Goal: Information Seeking & Learning: Learn about a topic

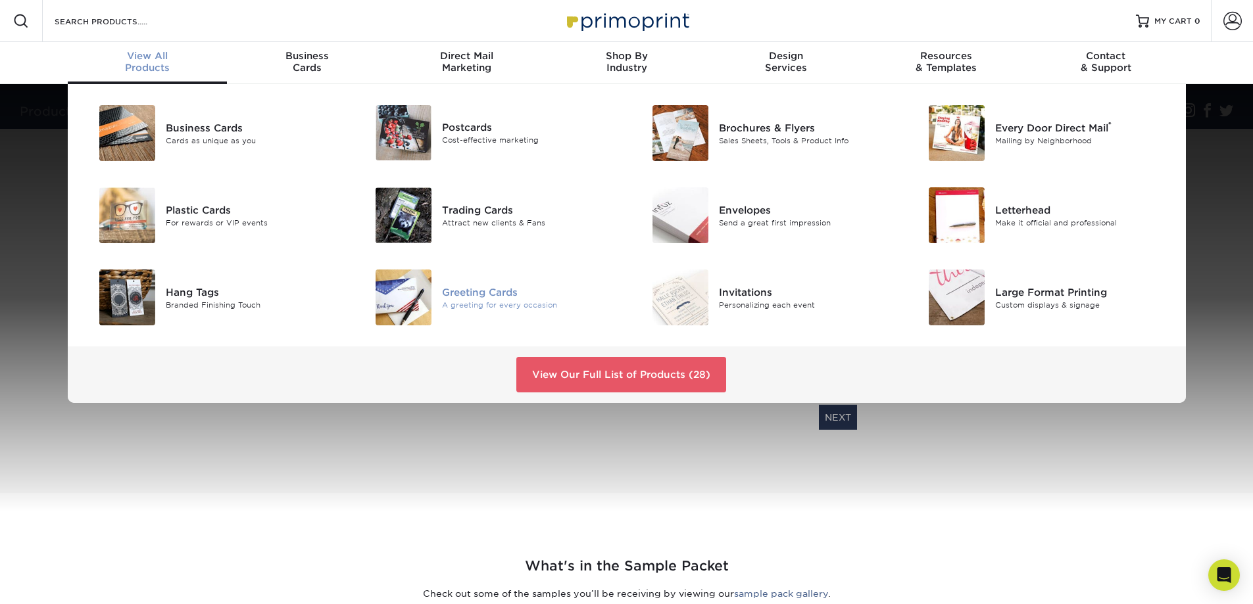
click at [415, 304] on img at bounding box center [404, 298] width 56 height 56
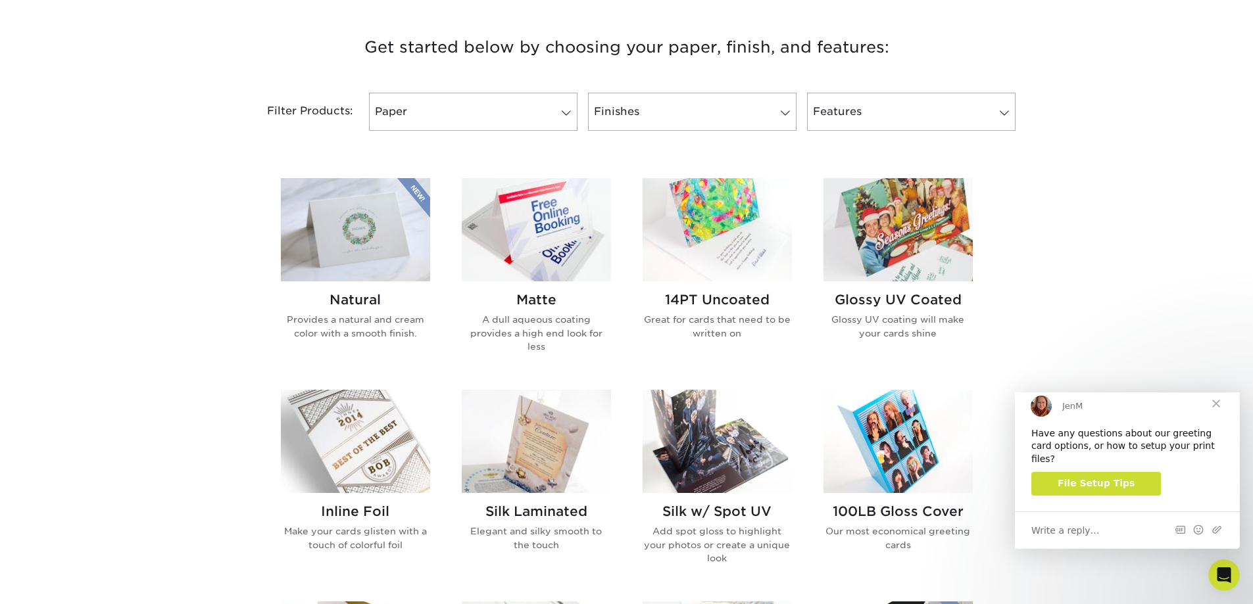
scroll to position [482, 0]
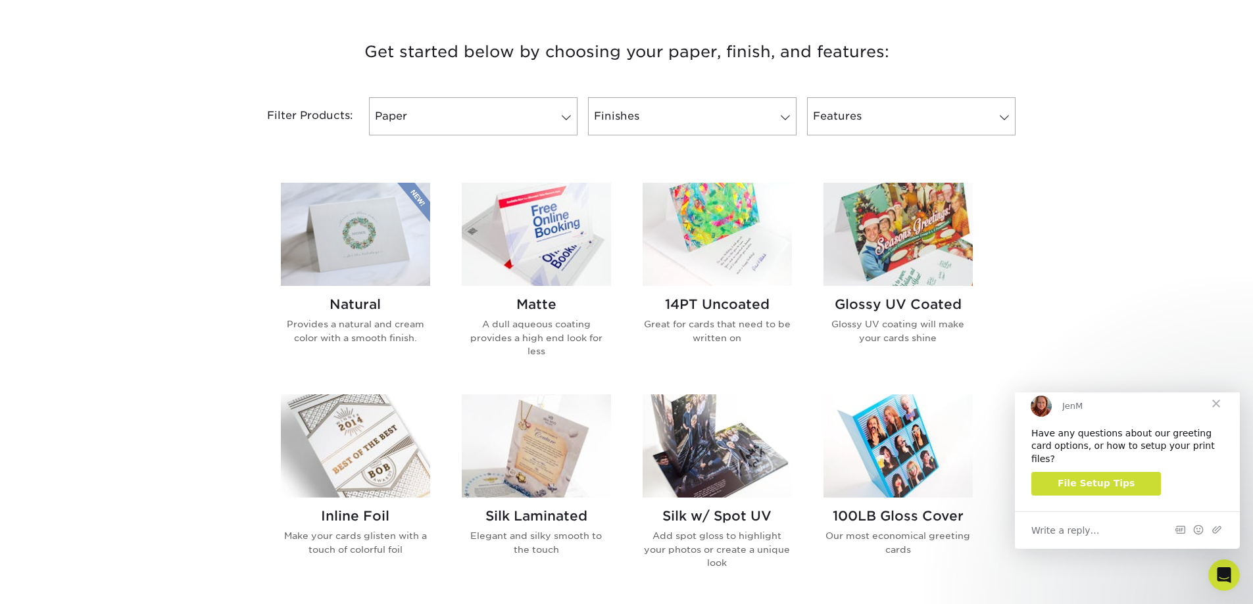
click at [692, 265] on img at bounding box center [717, 234] width 149 height 103
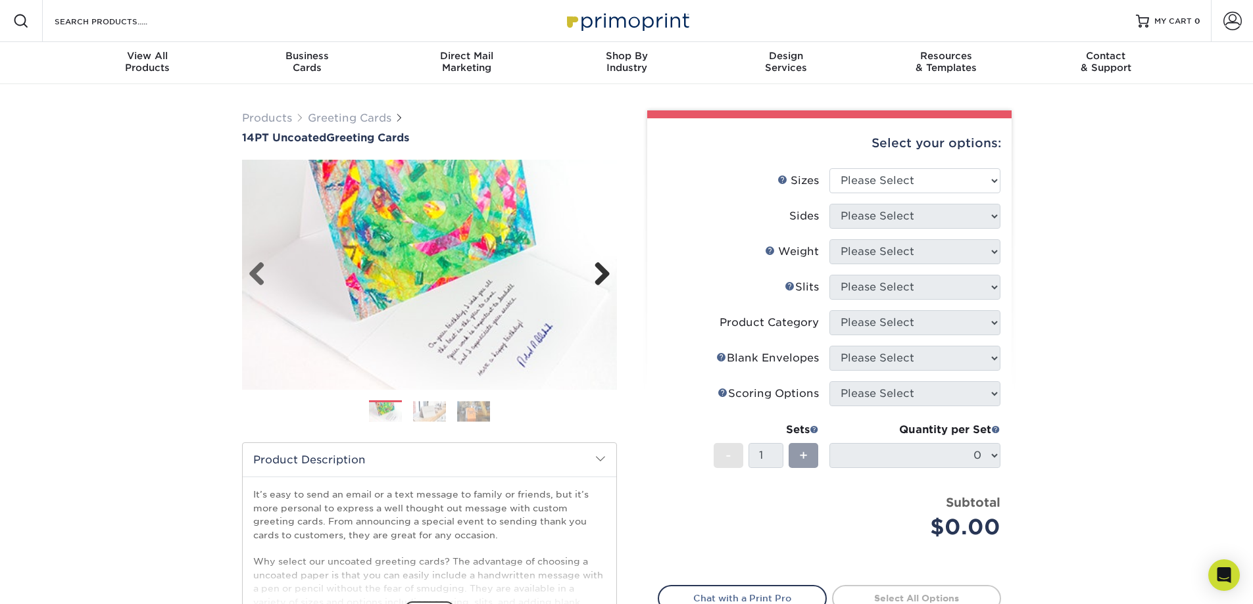
click at [601, 274] on link "Next" at bounding box center [597, 275] width 26 height 26
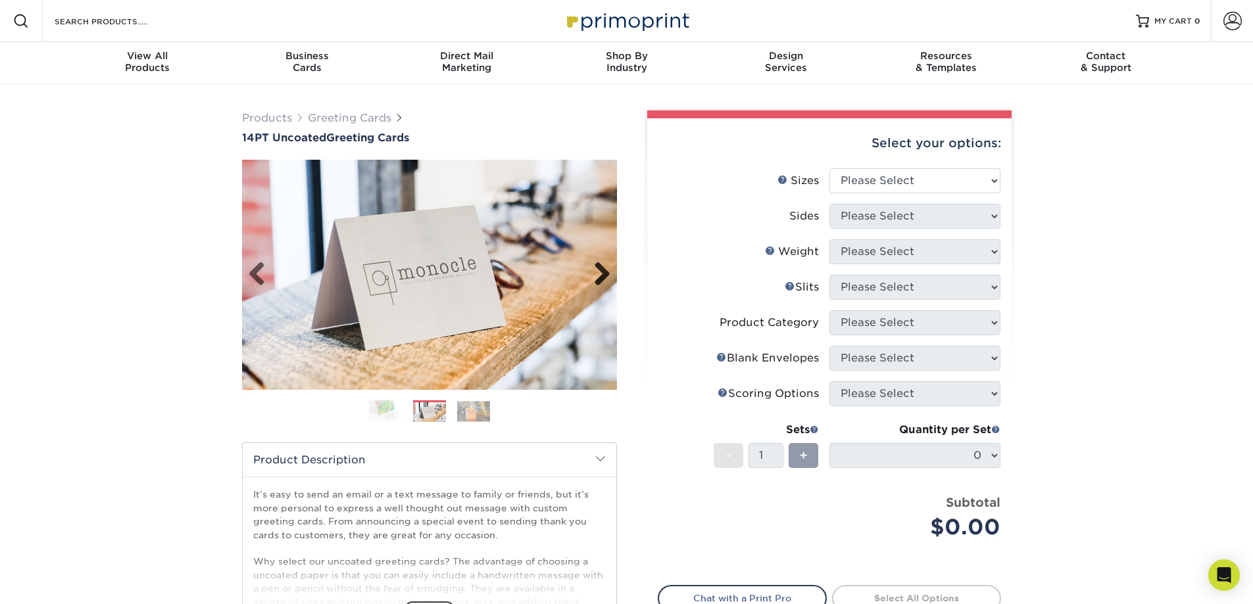
click at [601, 274] on link "Next" at bounding box center [597, 275] width 26 height 26
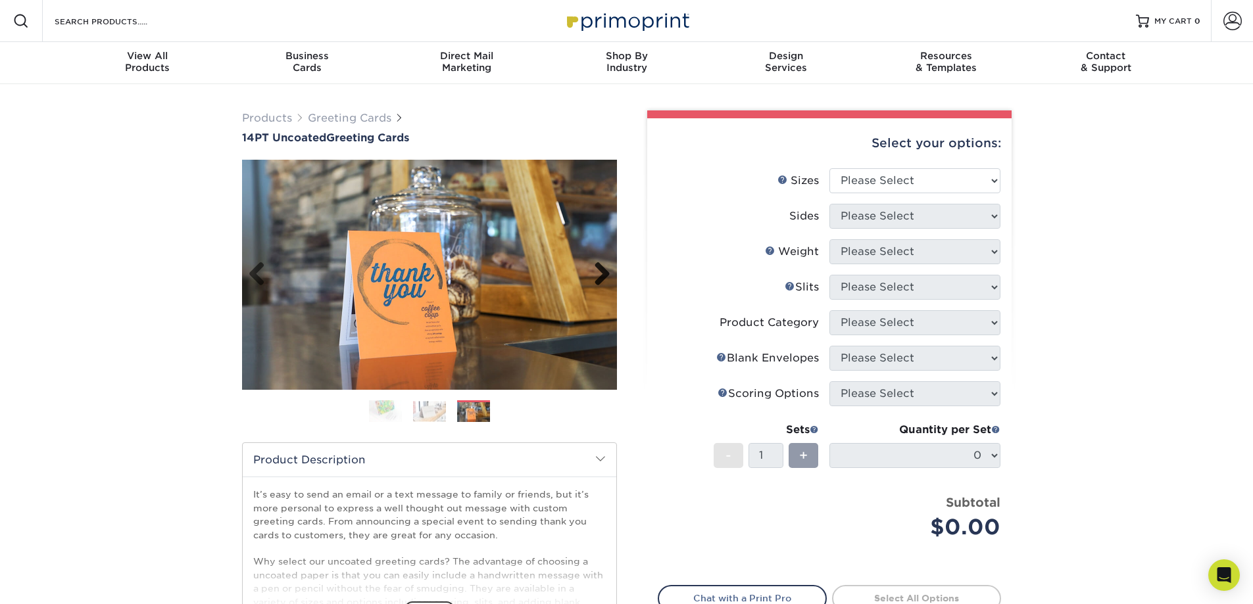
click at [601, 274] on link "Next" at bounding box center [597, 275] width 26 height 26
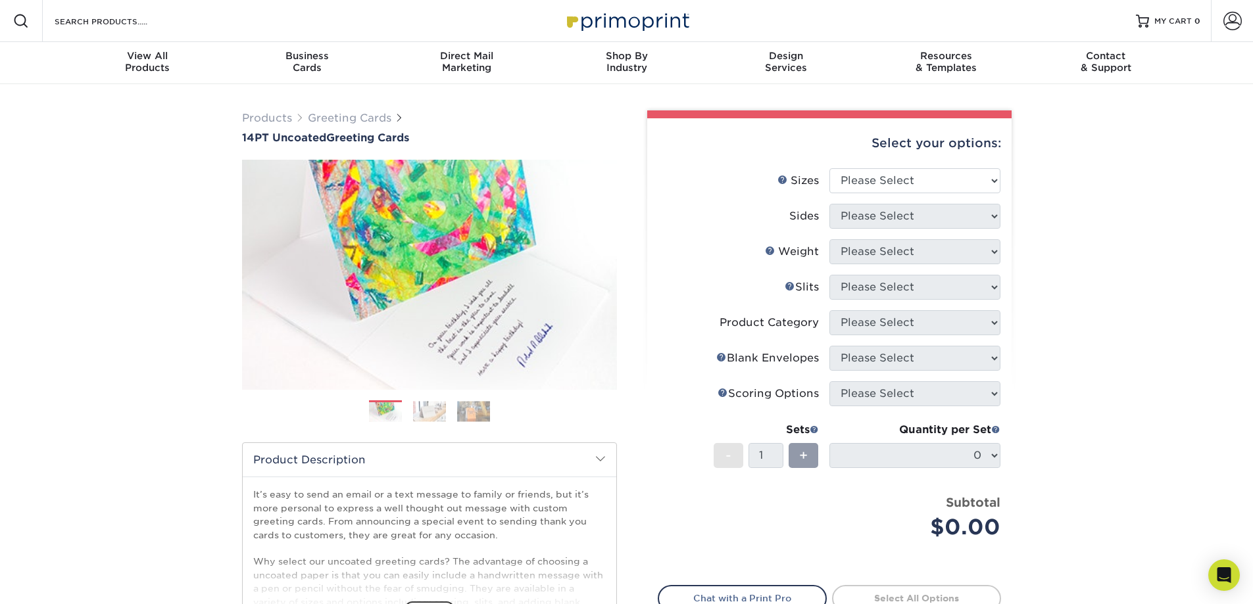
click at [435, 413] on img at bounding box center [429, 411] width 33 height 20
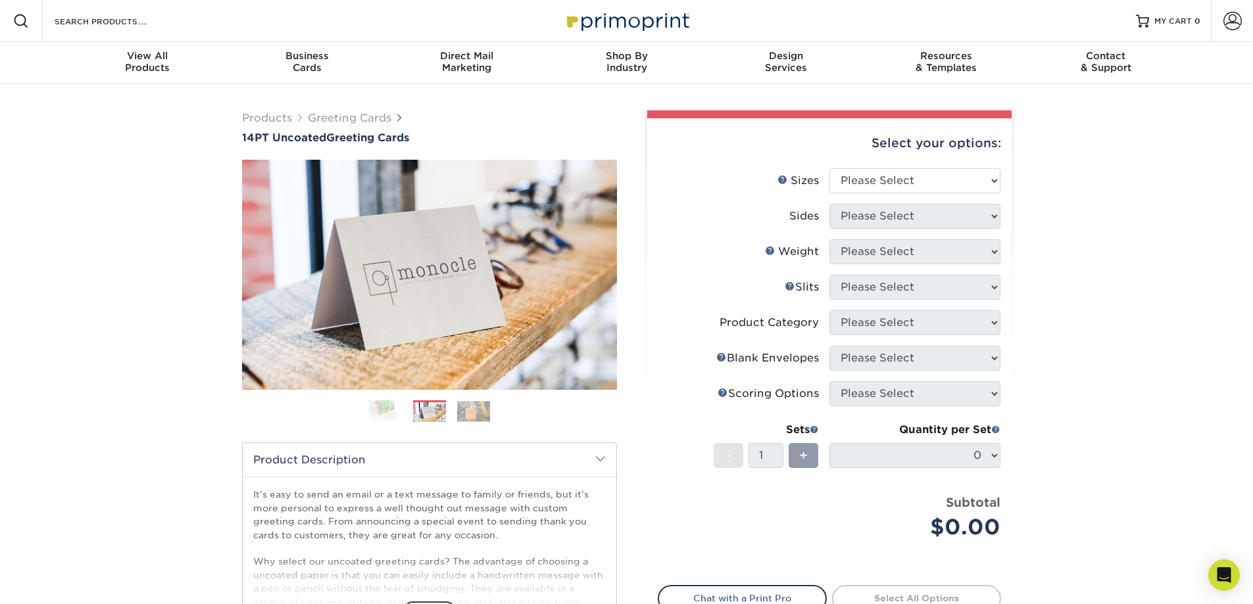
click at [487, 418] on img at bounding box center [473, 411] width 33 height 20
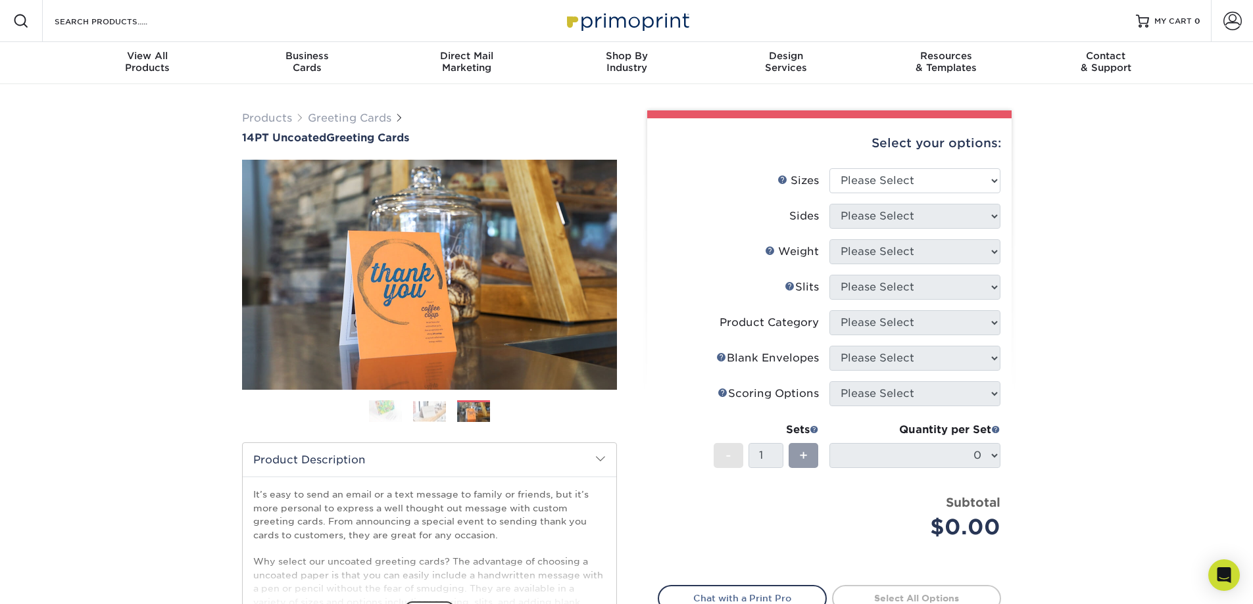
click at [458, 414] on img at bounding box center [473, 412] width 33 height 20
click at [435, 413] on img at bounding box center [429, 411] width 33 height 20
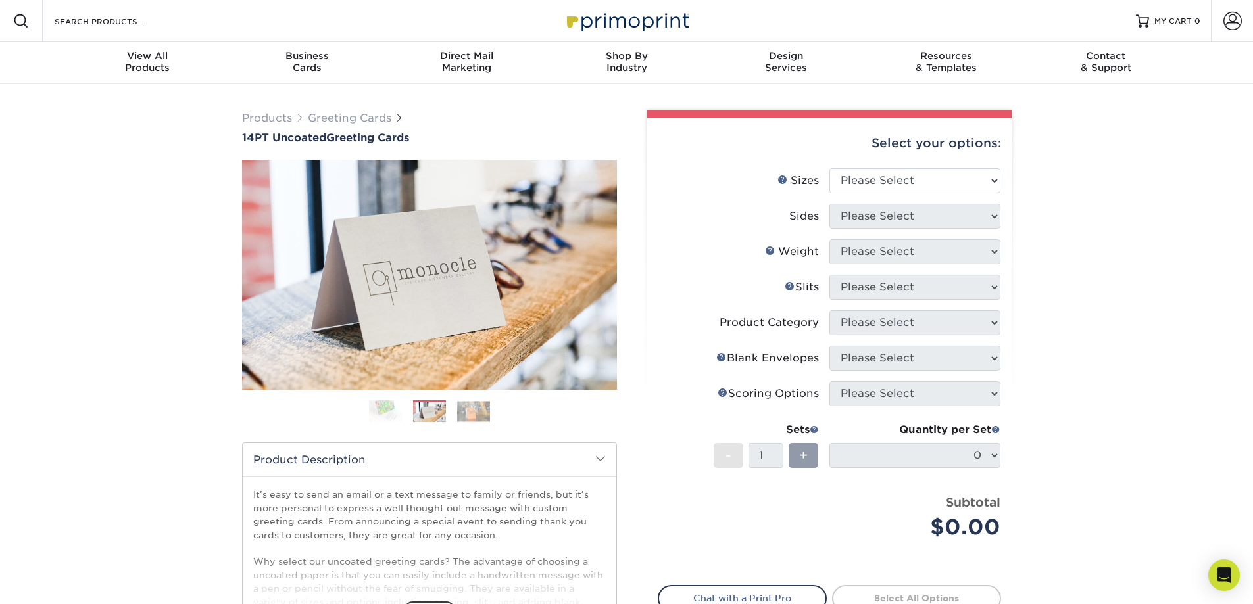
click at [376, 412] on img at bounding box center [385, 411] width 33 height 23
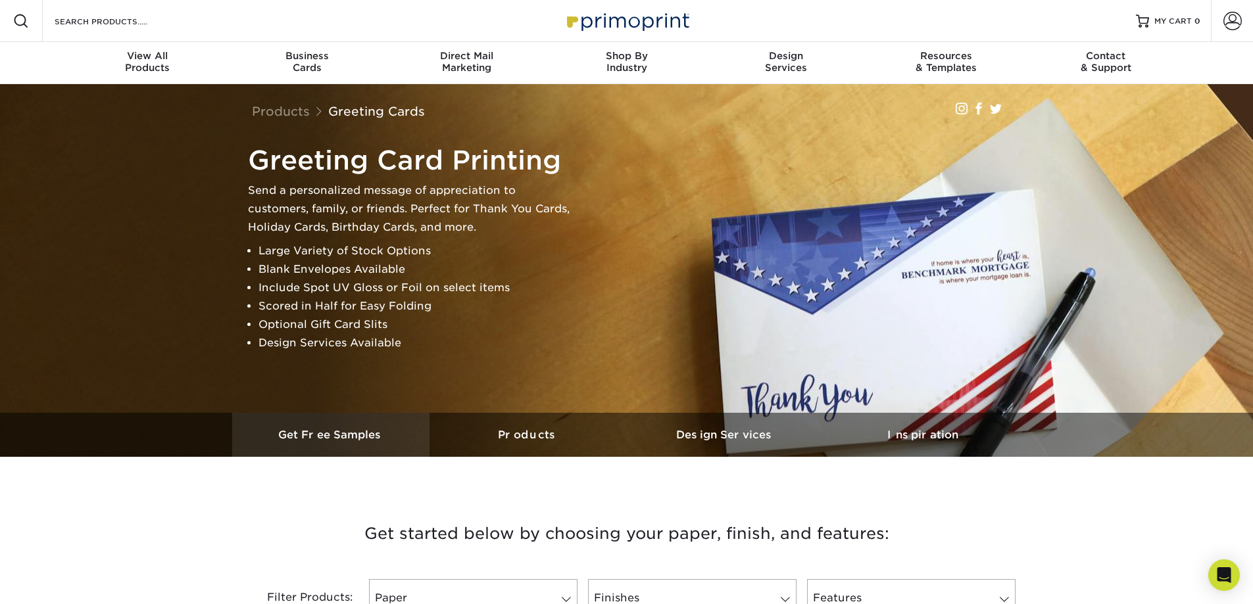
click at [356, 434] on h3 "Get Free Samples" at bounding box center [330, 435] width 197 height 12
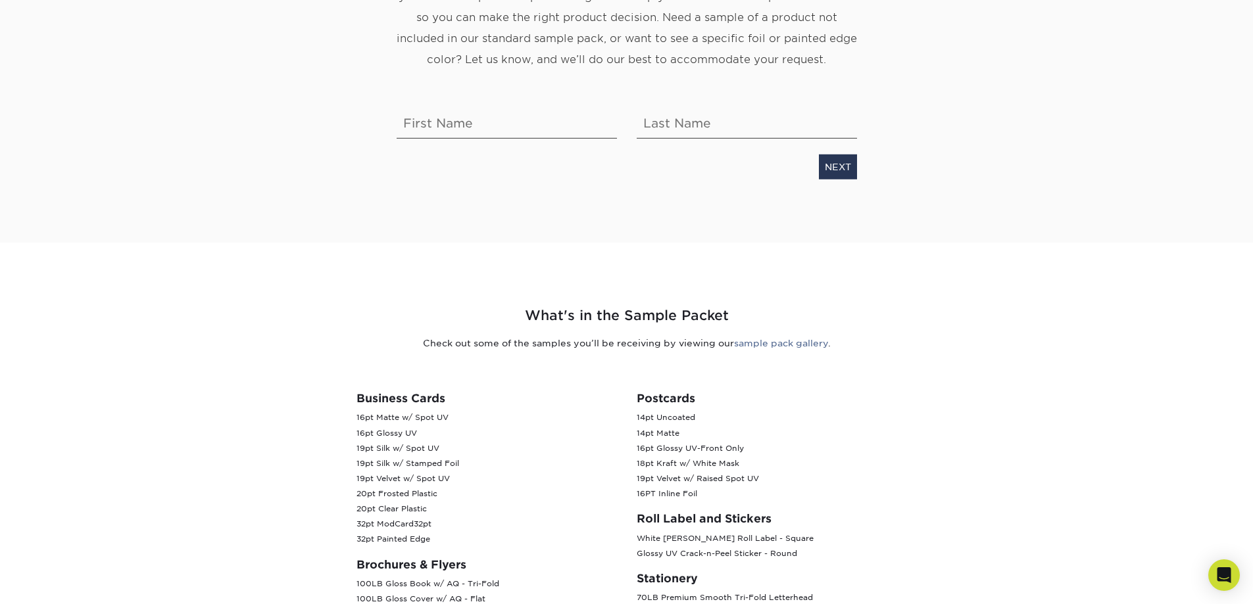
scroll to position [307, 0]
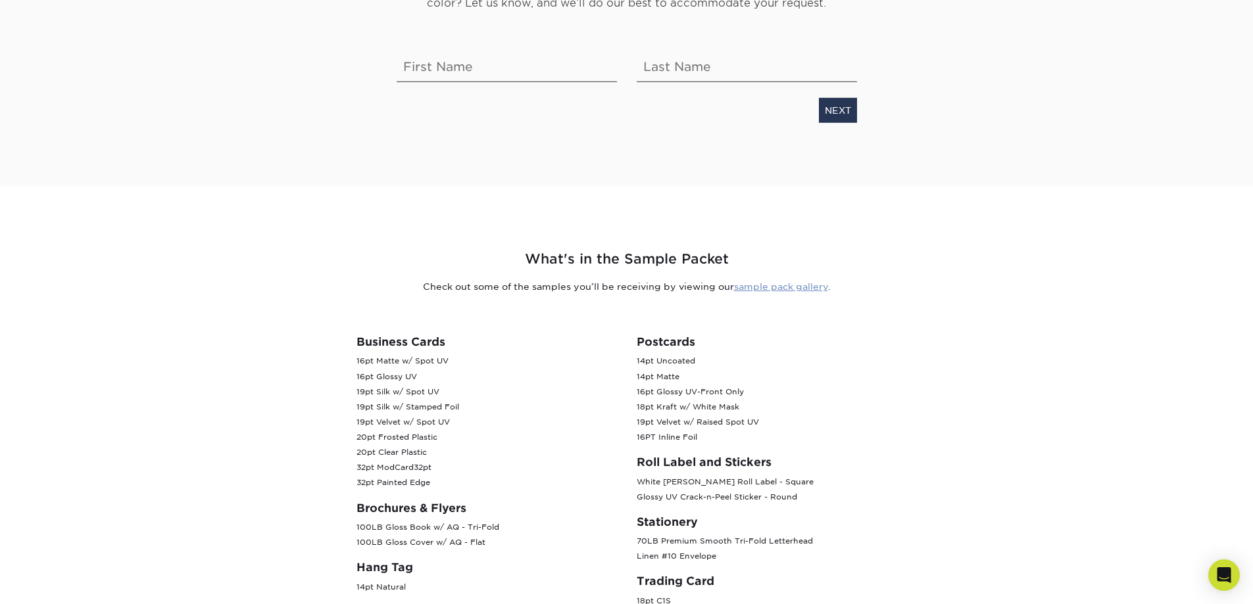
click at [754, 286] on link "sample pack gallery" at bounding box center [781, 286] width 94 height 11
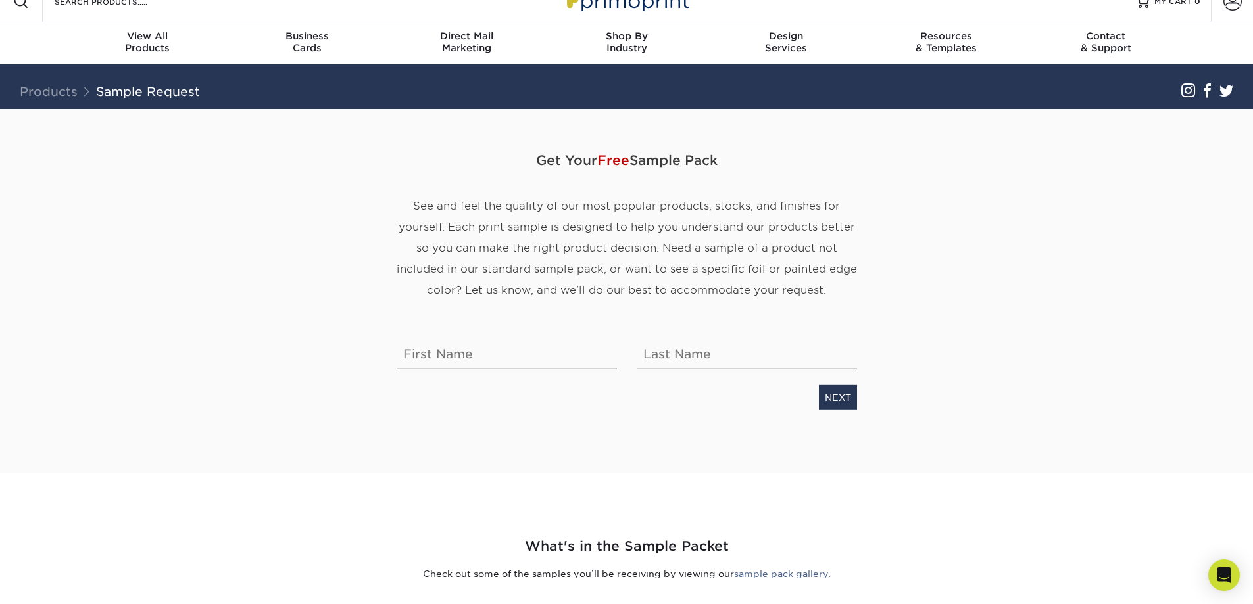
scroll to position [0, 0]
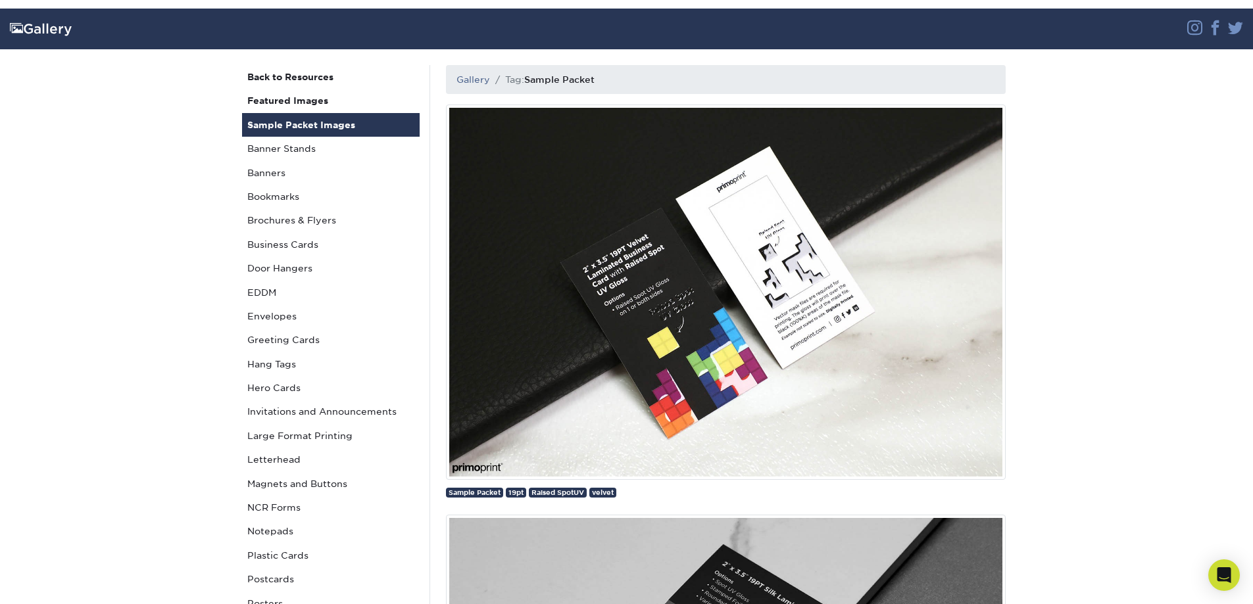
scroll to position [132, 0]
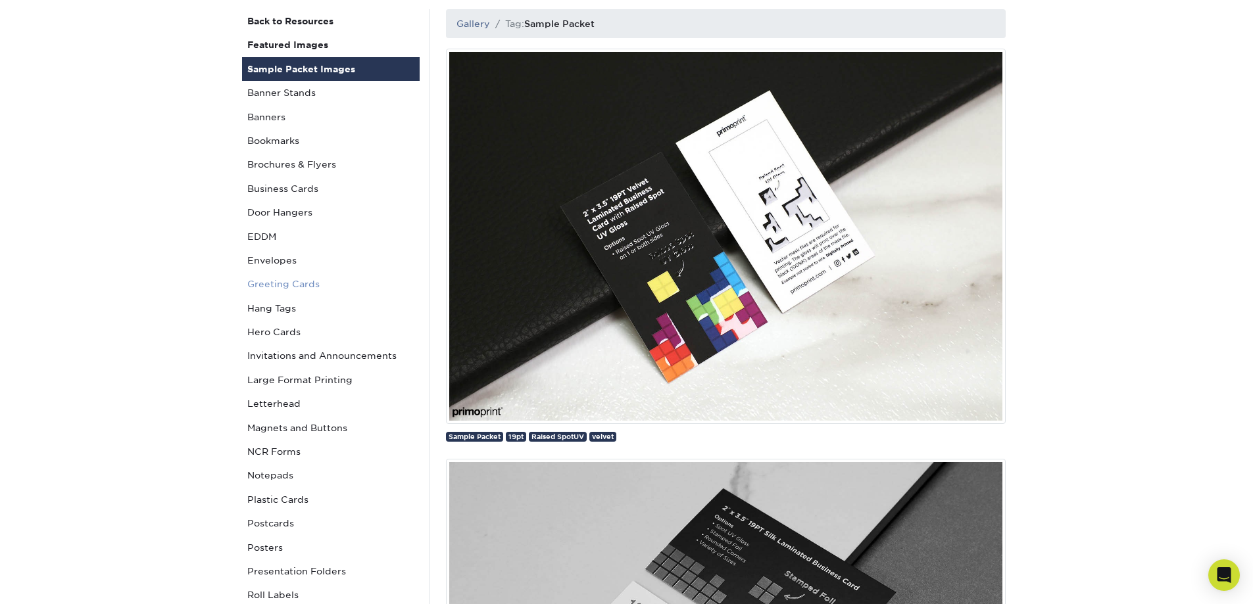
click at [289, 284] on link "Greeting Cards" at bounding box center [331, 284] width 178 height 24
